Goal: Information Seeking & Learning: Learn about a topic

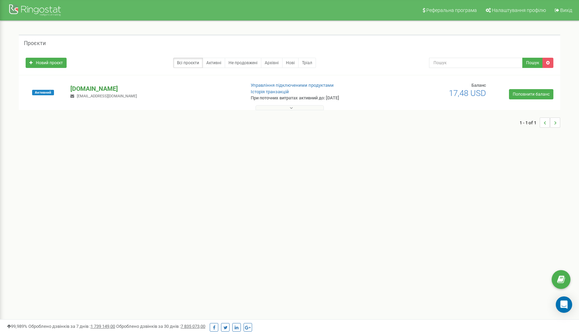
click at [90, 86] on p "[DOMAIN_NAME]" at bounding box center [154, 88] width 169 height 9
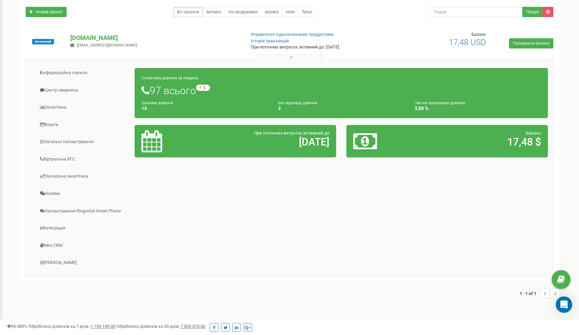
scroll to position [54, 0]
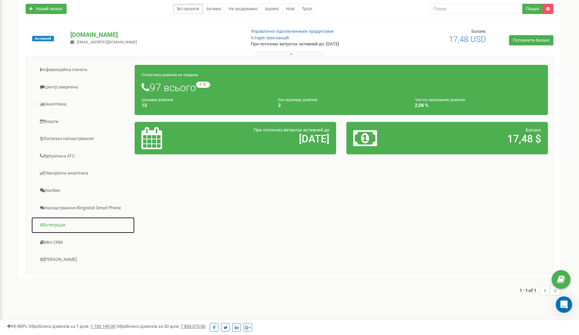
click at [61, 225] on link "Інтеграція" at bounding box center [83, 225] width 104 height 17
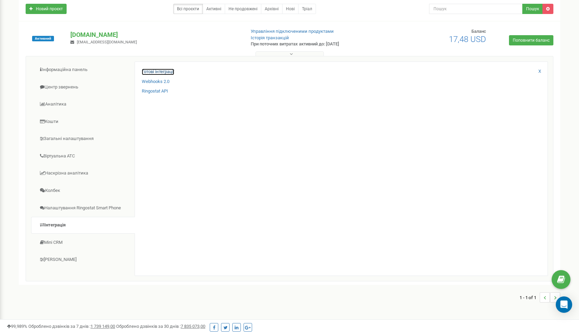
click at [153, 71] on link "Готові інтеграції" at bounding box center [158, 72] width 32 height 6
